Goal: Task Accomplishment & Management: Use online tool/utility

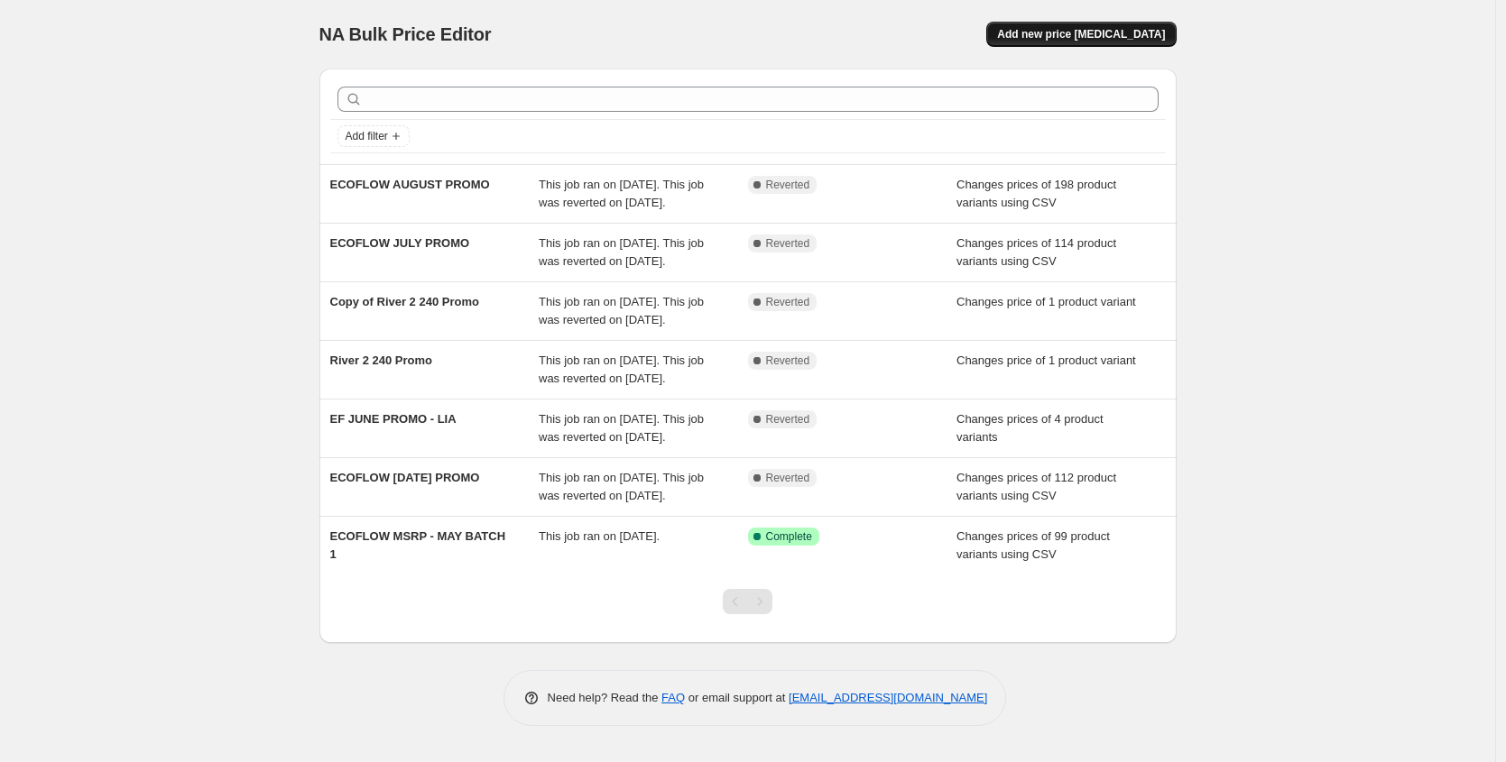
click at [1075, 37] on span "Add new price [MEDICAL_DATA]" at bounding box center [1081, 34] width 168 height 14
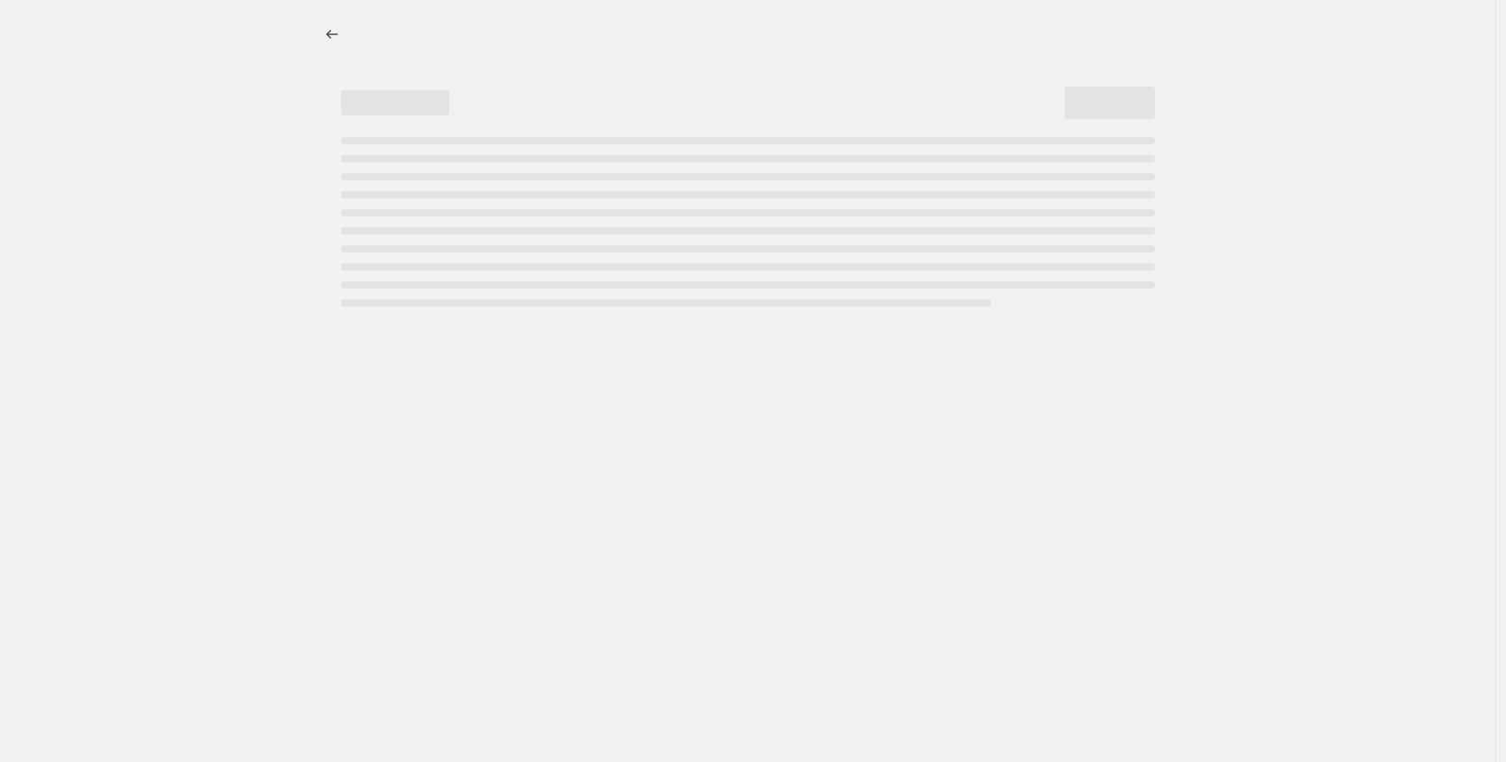
select select "percentage"
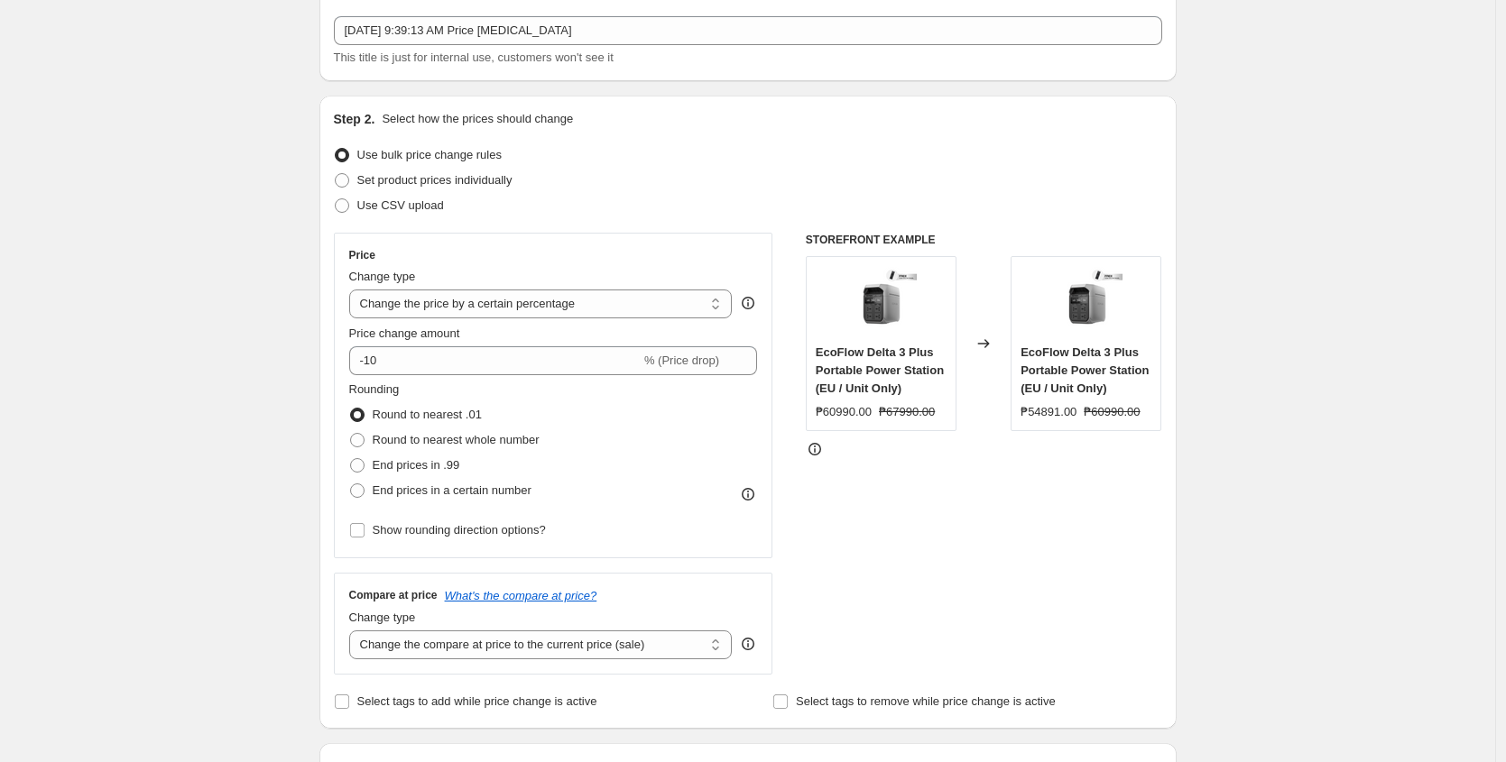
scroll to position [125, 0]
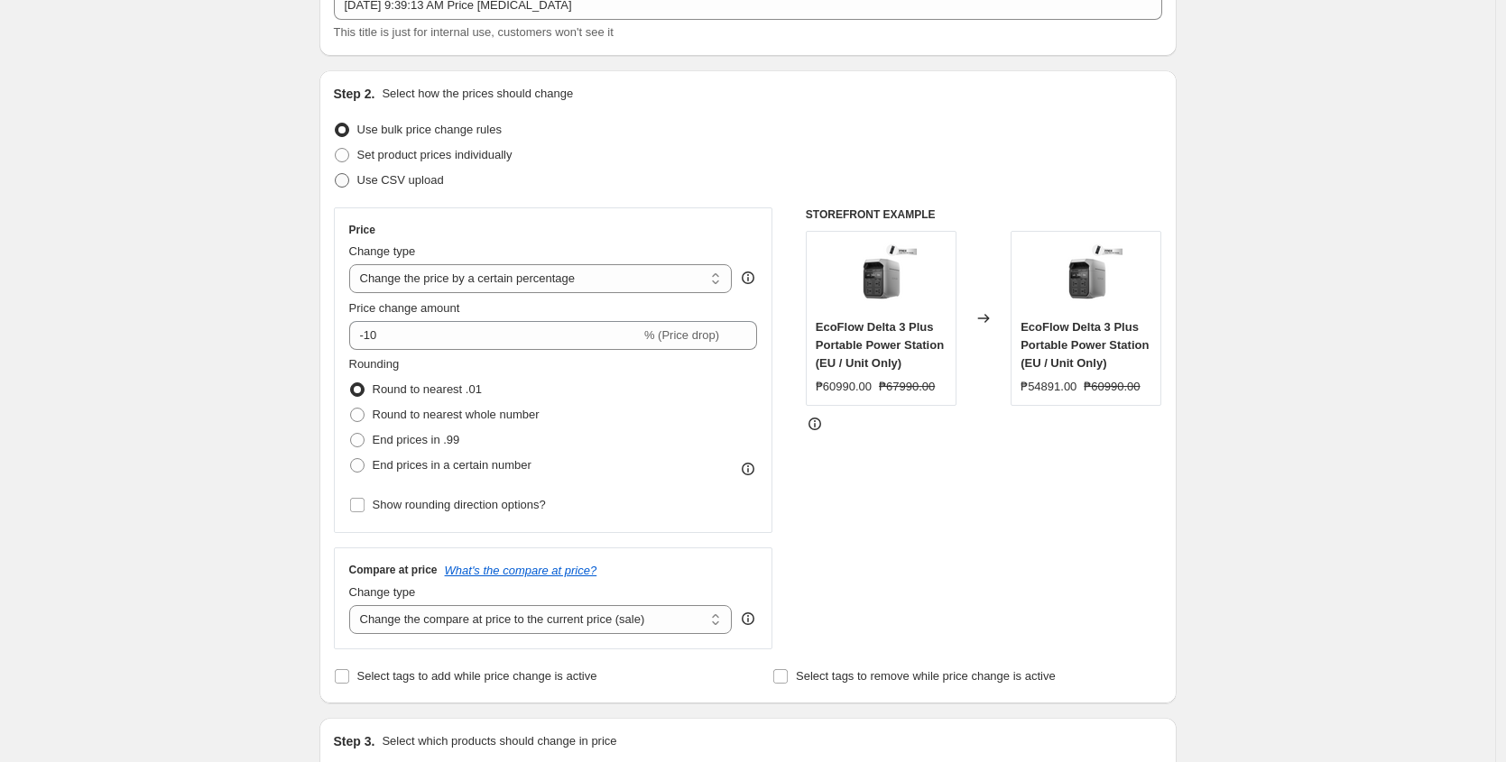
click at [376, 187] on span "Use CSV upload" at bounding box center [400, 180] width 87 height 14
click at [336, 174] on input "Use CSV upload" at bounding box center [335, 173] width 1 height 1
radio input "true"
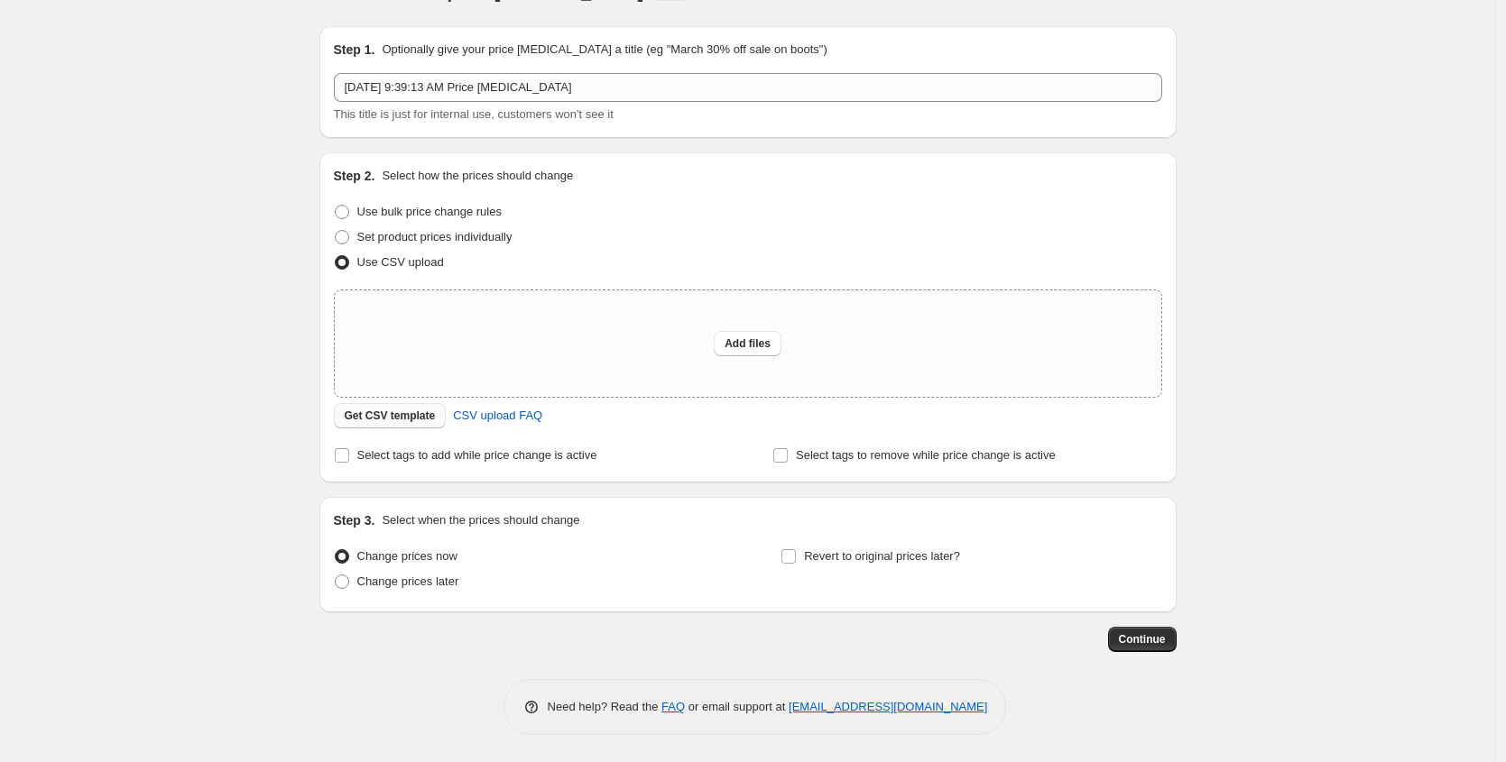
click at [407, 417] on span "Get CSV template" at bounding box center [390, 416] width 91 height 14
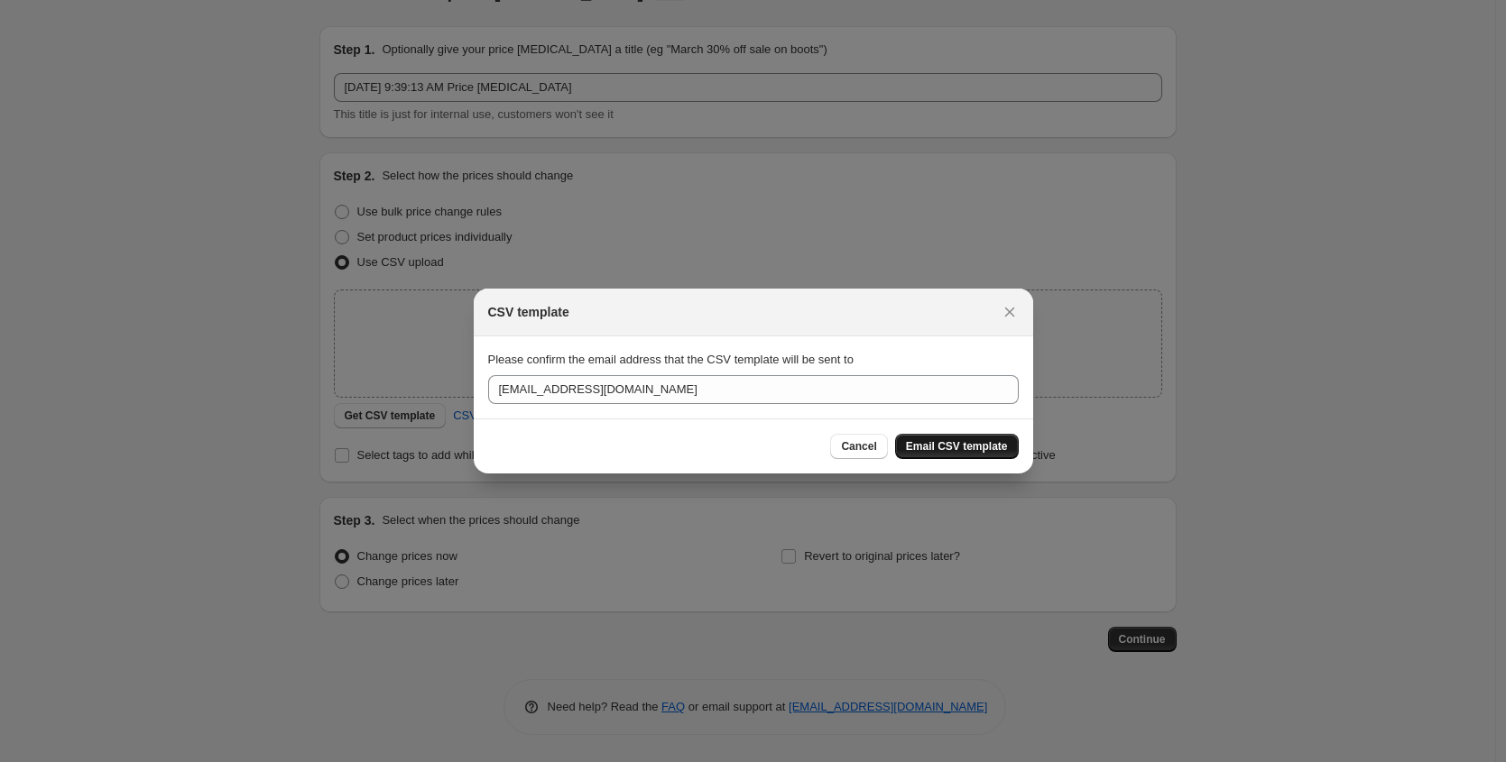
click at [967, 444] on span "Email CSV template" at bounding box center [957, 446] width 102 height 14
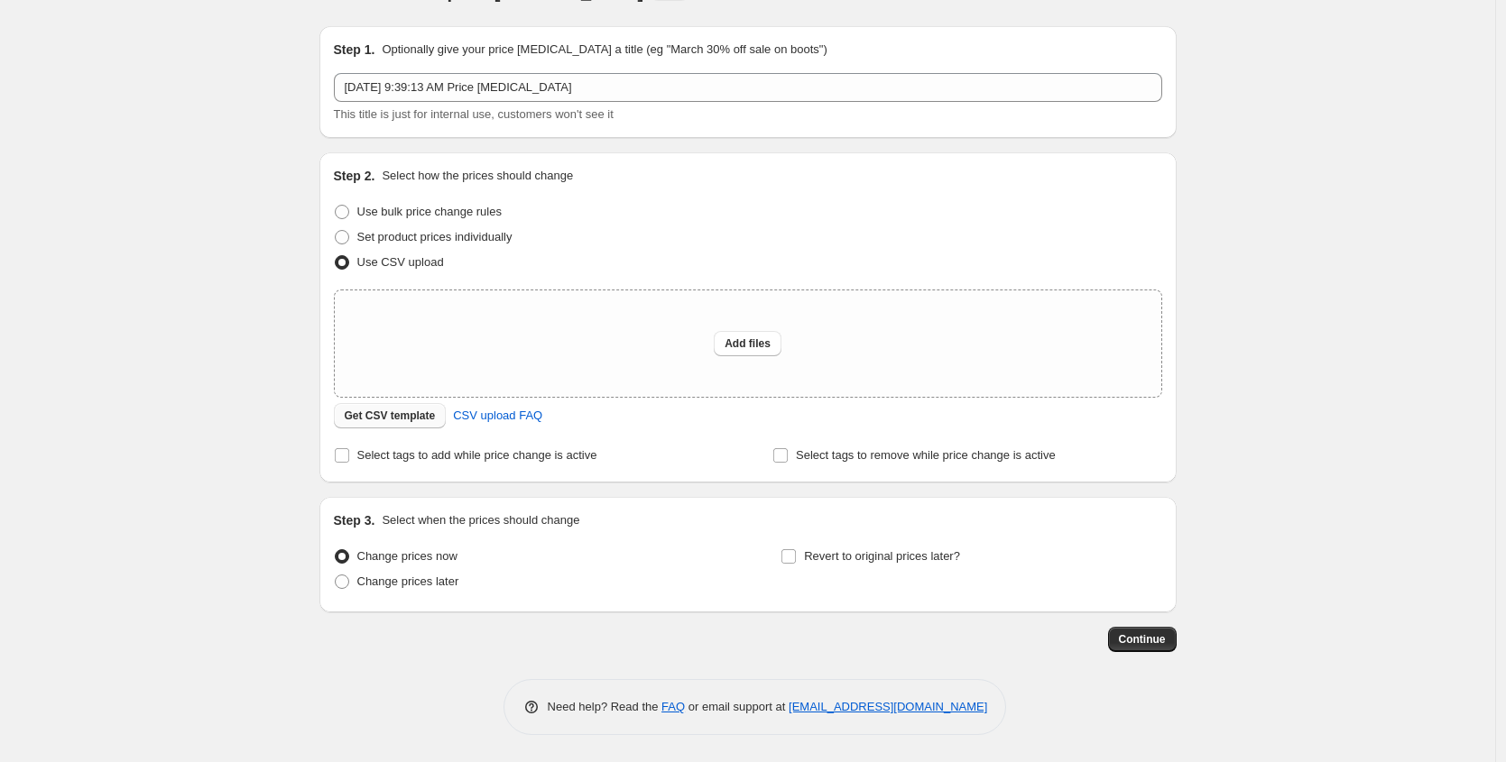
click at [406, 420] on span "Get CSV template" at bounding box center [390, 416] width 91 height 14
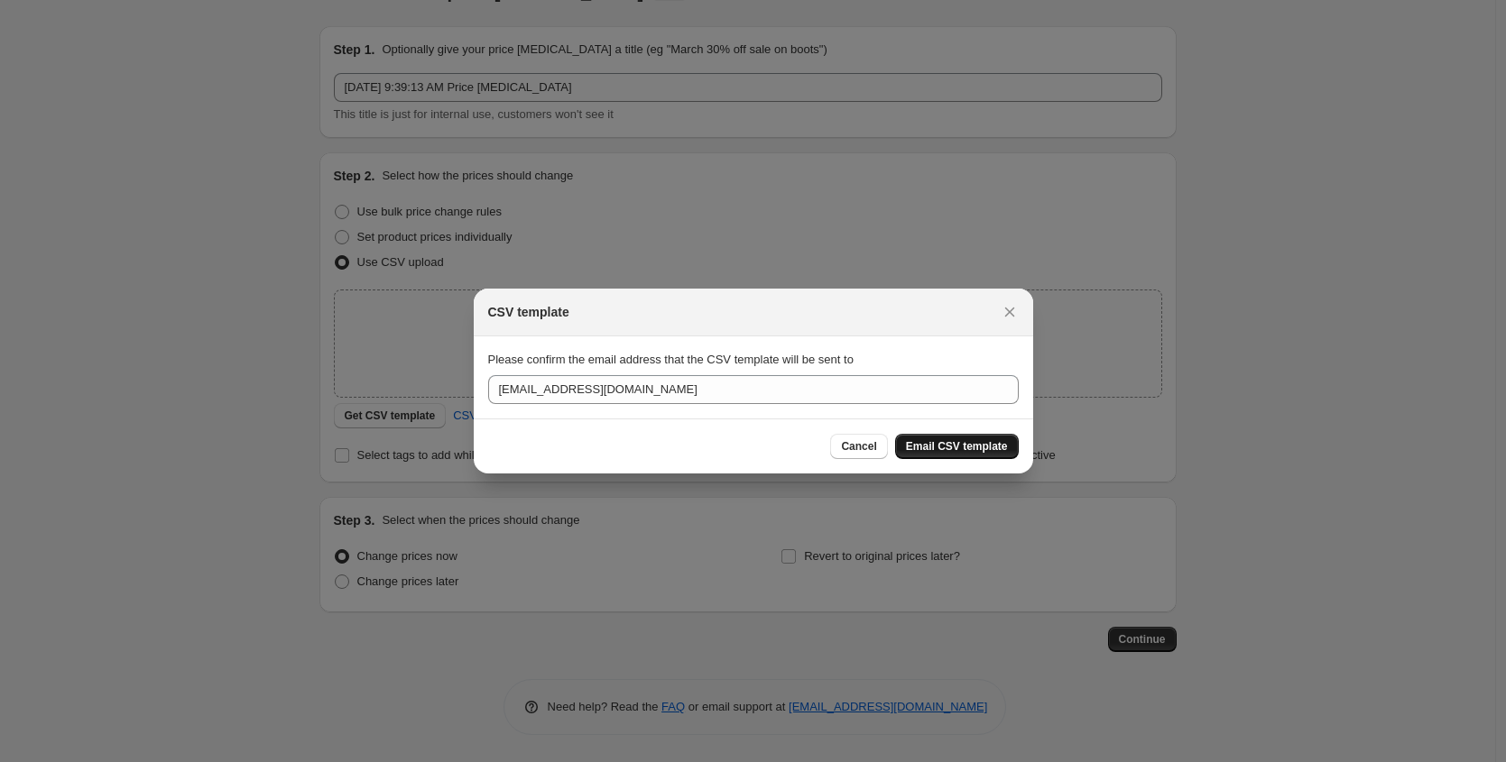
click at [961, 448] on span "Email CSV template" at bounding box center [957, 446] width 102 height 14
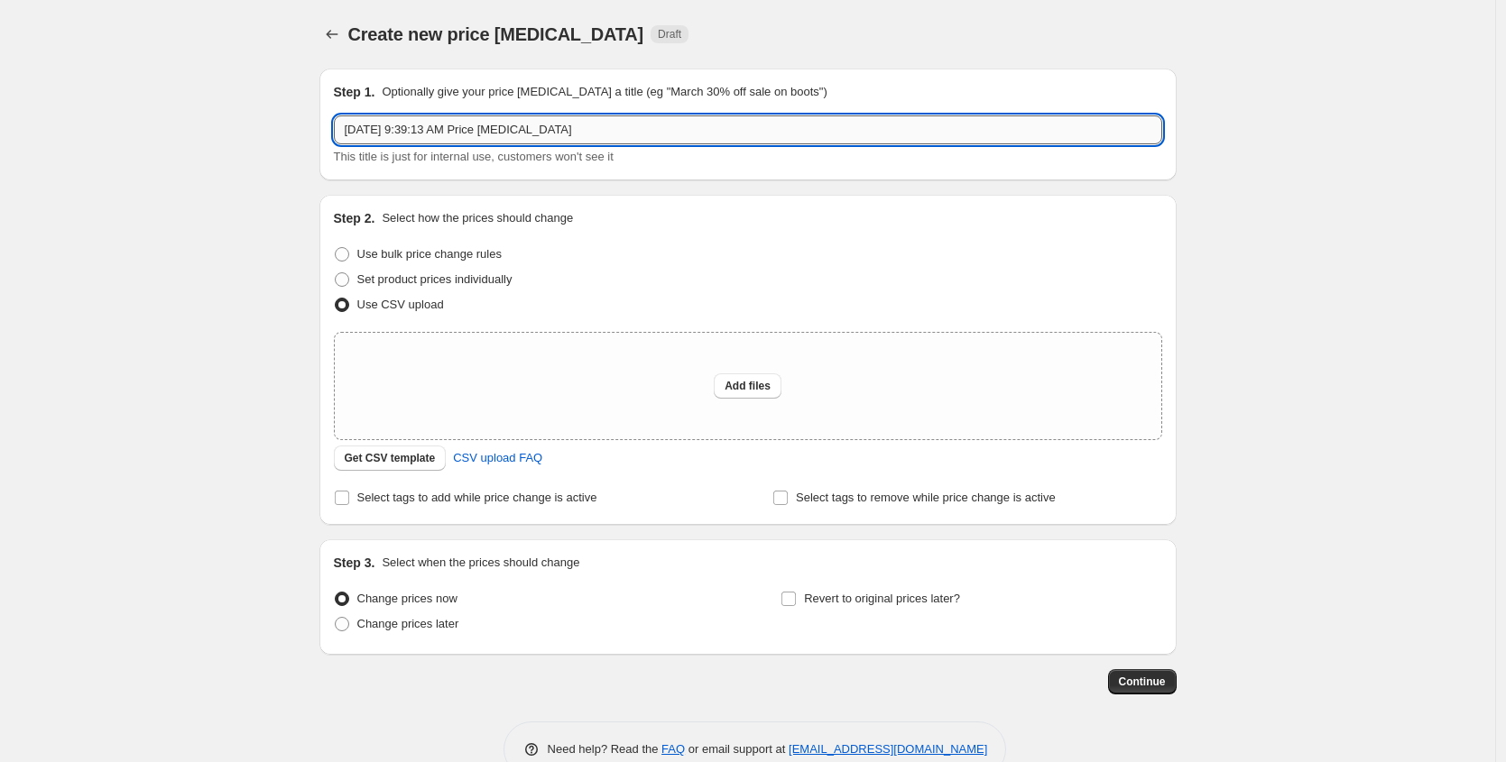
click at [563, 134] on input "[DATE] 9:39:13 AM Price [MEDICAL_DATA]" at bounding box center [748, 129] width 828 height 29
type input "ECOFLOW SEPT PROMO"
click at [428, 457] on span "Get CSV template" at bounding box center [390, 458] width 91 height 14
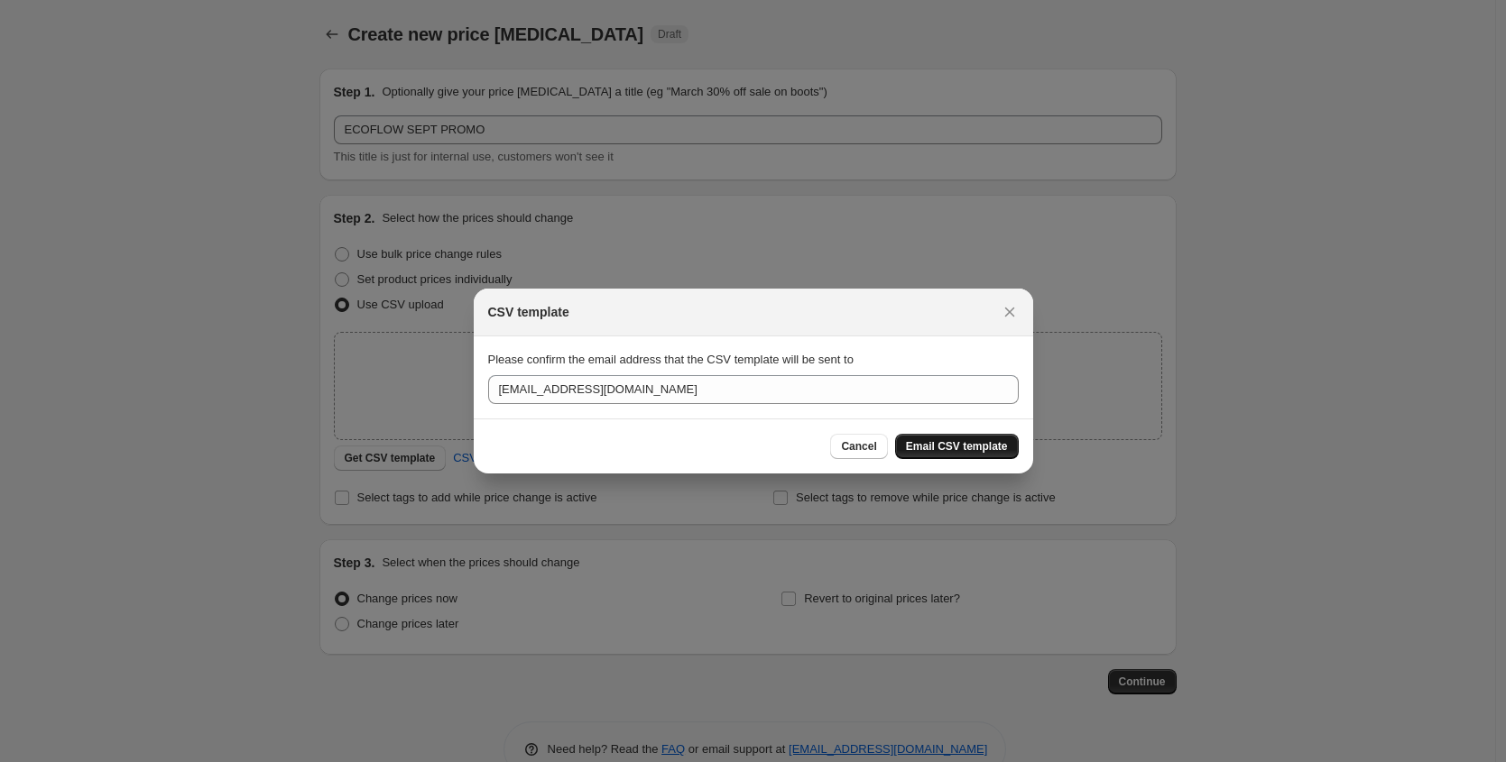
click at [991, 449] on span "Email CSV template" at bounding box center [957, 446] width 102 height 14
